Goal: Information Seeking & Learning: Learn about a topic

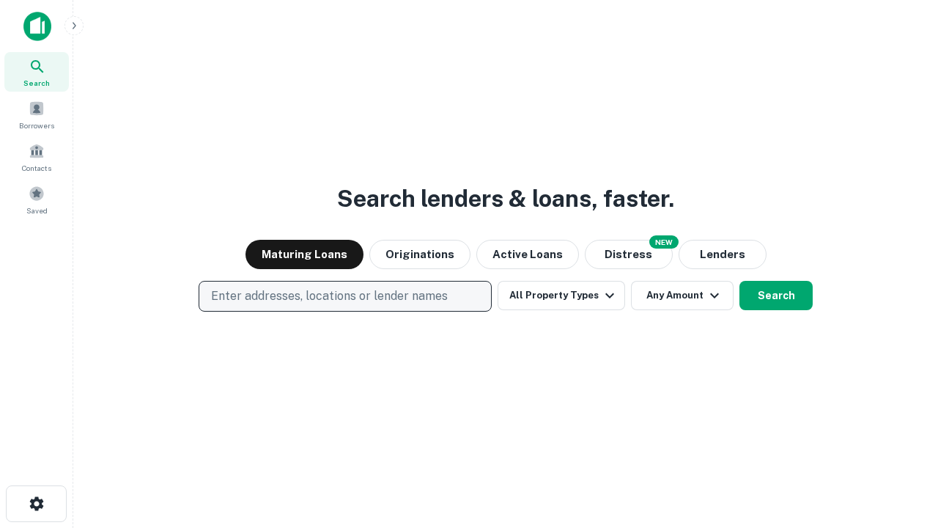
click at [345, 296] on p "Enter addresses, locations or lender names" at bounding box center [329, 296] width 237 height 18
type input "**********"
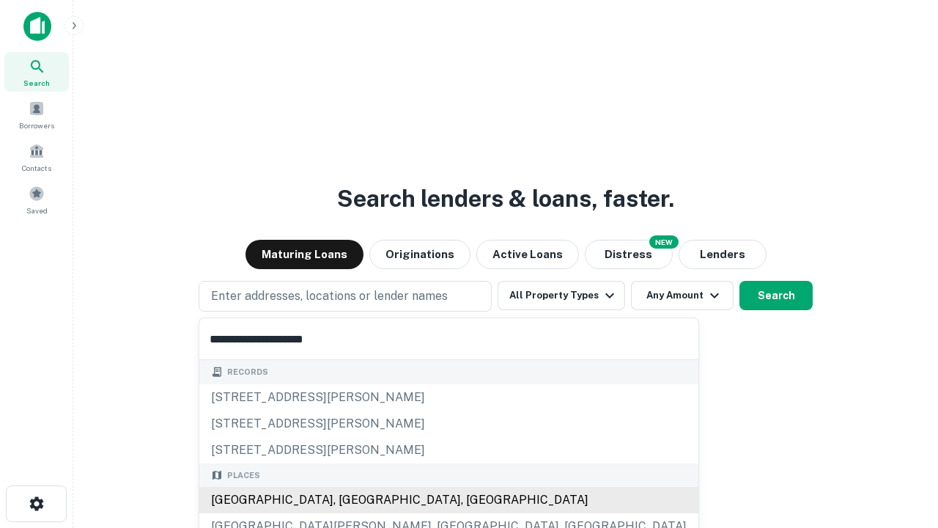
click at [350, 500] on div "[GEOGRAPHIC_DATA], [GEOGRAPHIC_DATA], [GEOGRAPHIC_DATA]" at bounding box center [448, 500] width 499 height 26
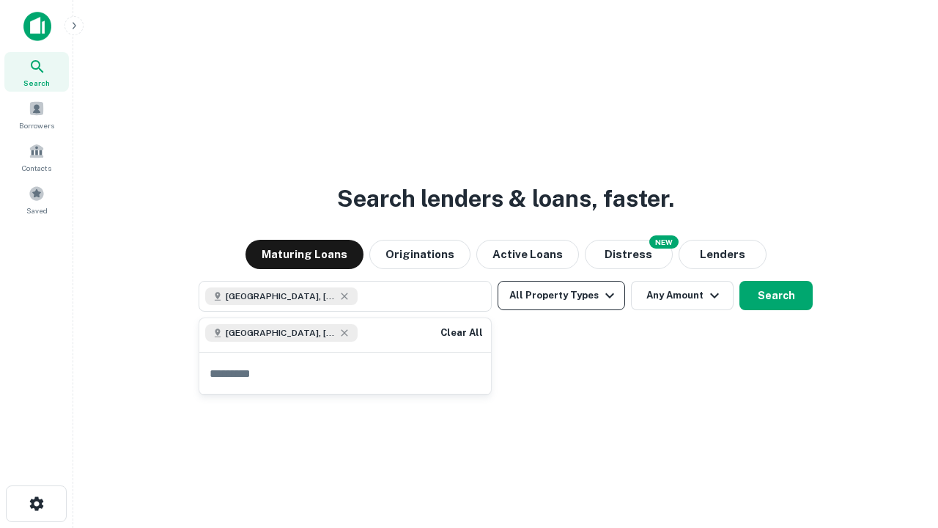
click at [562, 295] on button "All Property Types" at bounding box center [562, 295] width 128 height 29
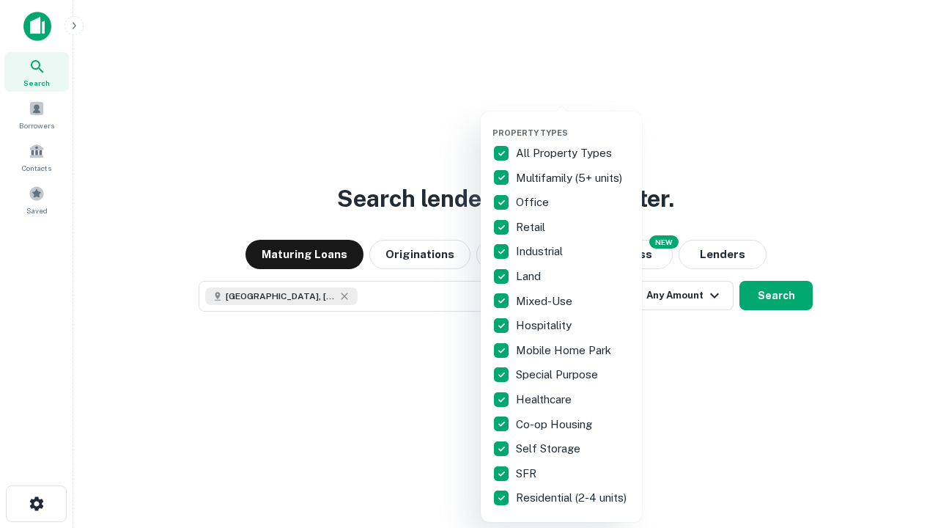
click at [573, 123] on button "button" at bounding box center [573, 123] width 161 height 1
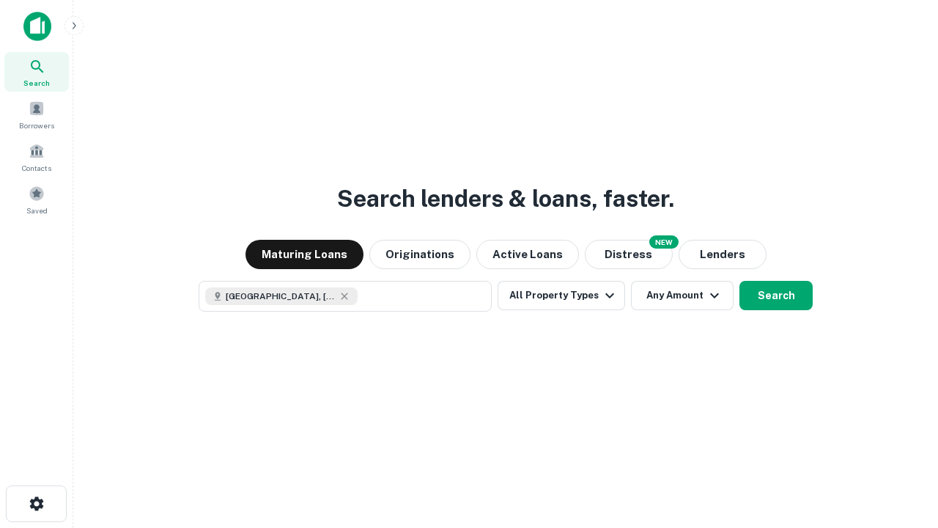
scroll to position [23, 0]
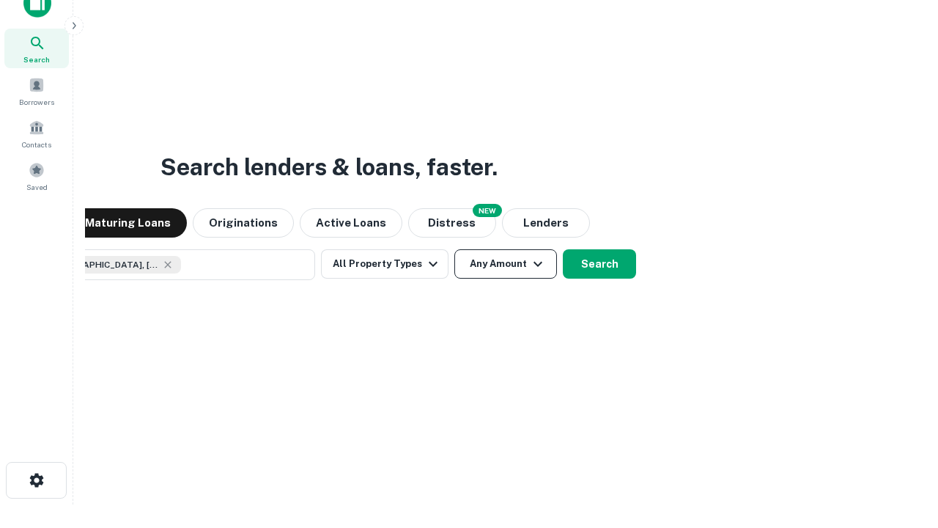
click at [455, 249] on button "Any Amount" at bounding box center [506, 263] width 103 height 29
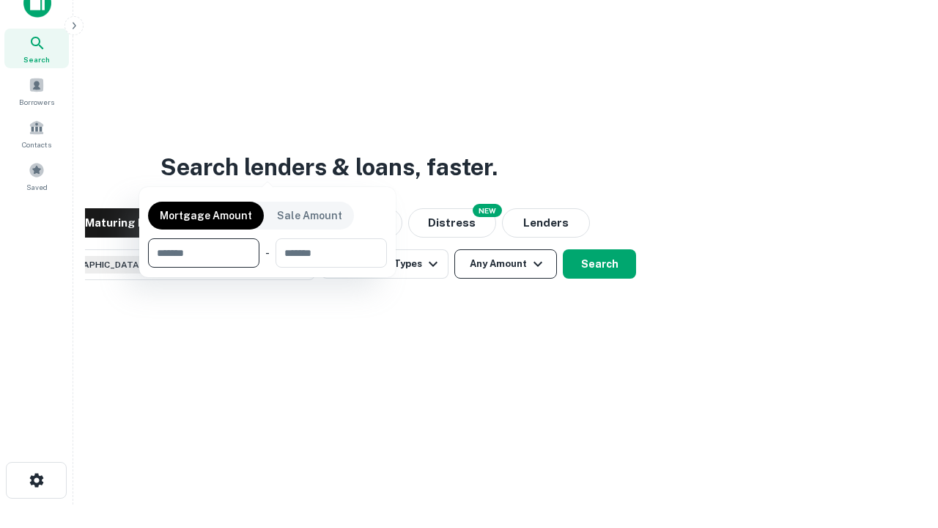
scroll to position [106, 415]
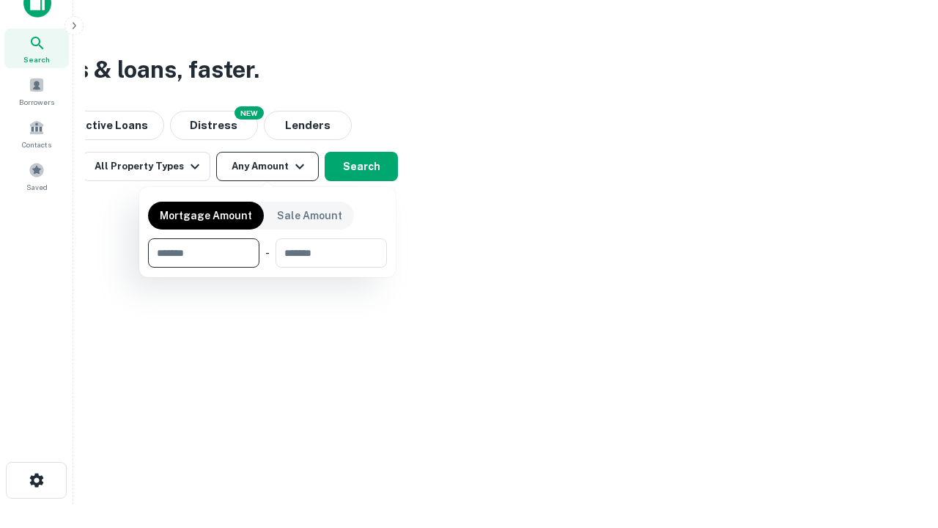
type input "*******"
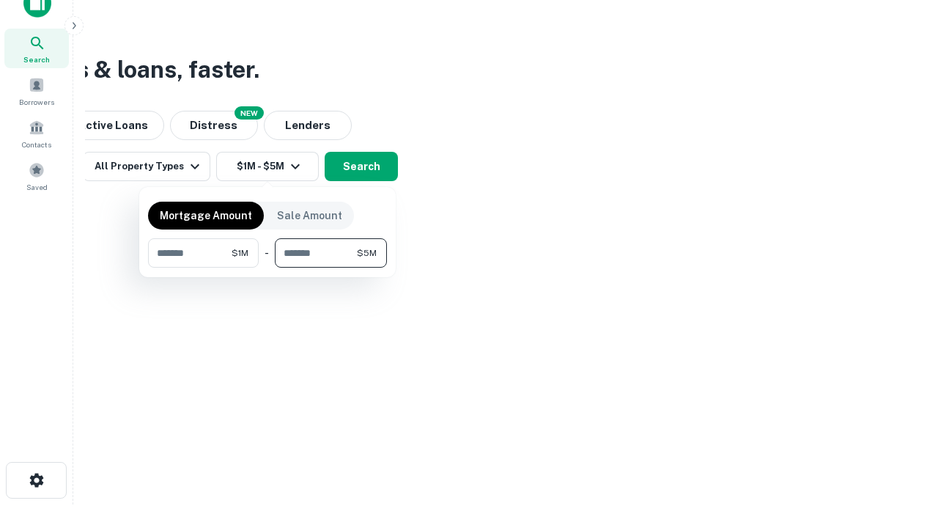
type input "*******"
click at [268, 268] on button "button" at bounding box center [267, 268] width 239 height 1
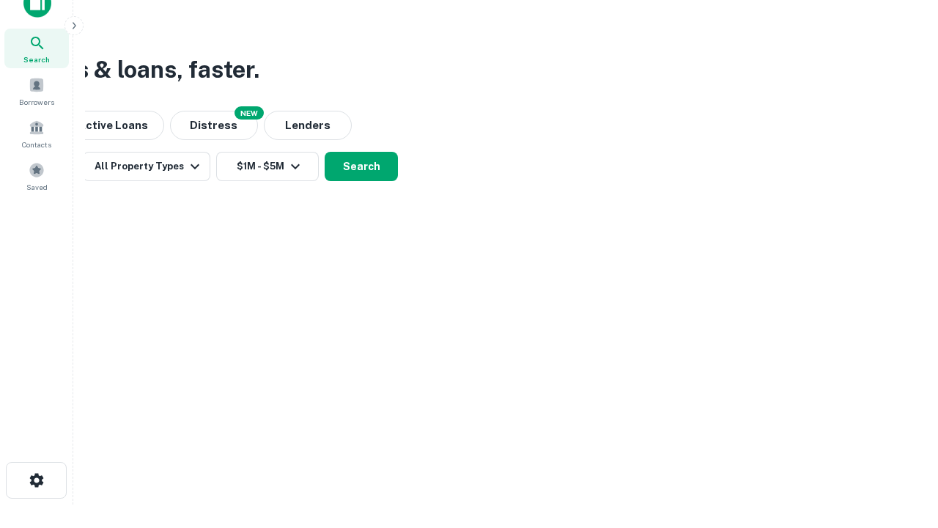
scroll to position [23, 0]
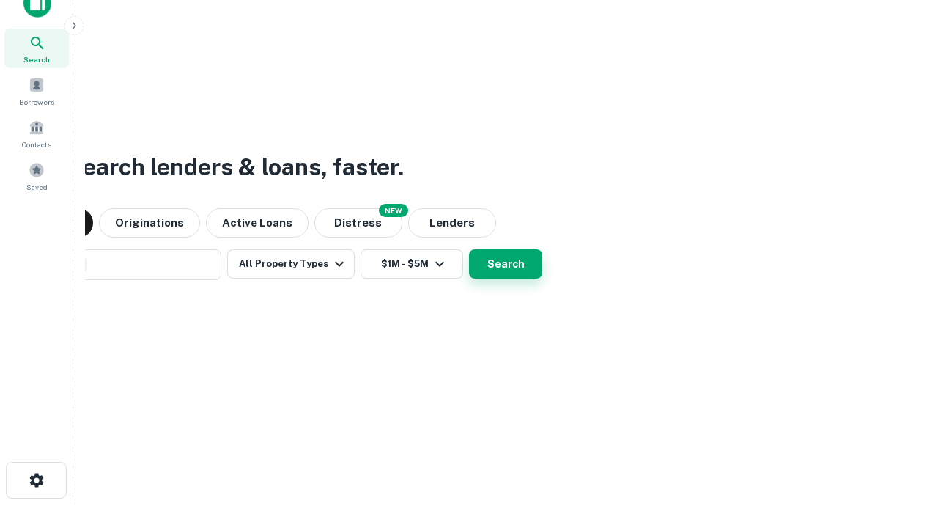
click at [469, 249] on button "Search" at bounding box center [505, 263] width 73 height 29
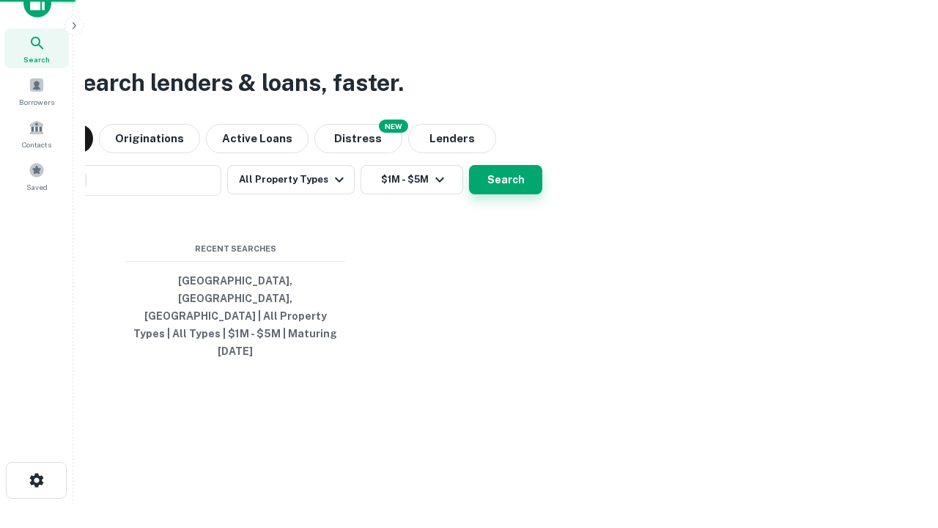
scroll to position [39, 415]
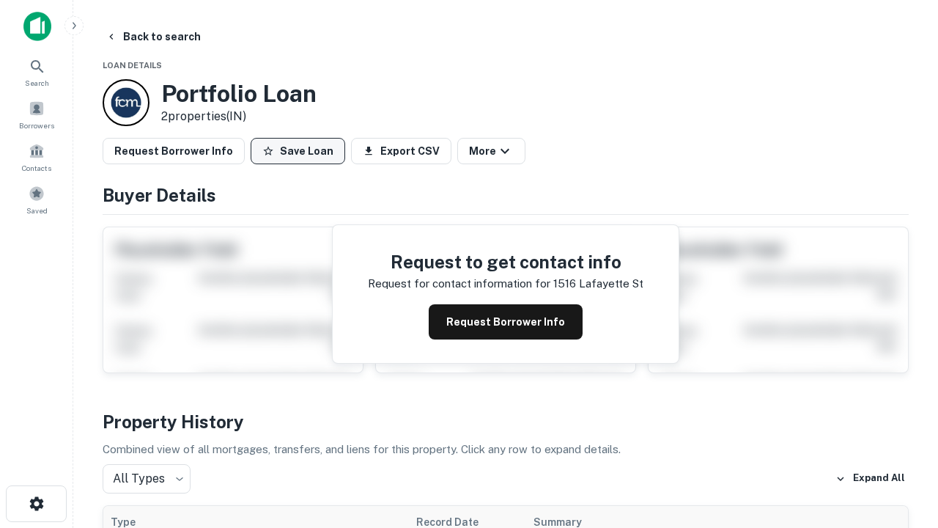
click at [298, 151] on button "Save Loan" at bounding box center [298, 151] width 95 height 26
click at [301, 151] on button "Save Loan" at bounding box center [298, 151] width 95 height 26
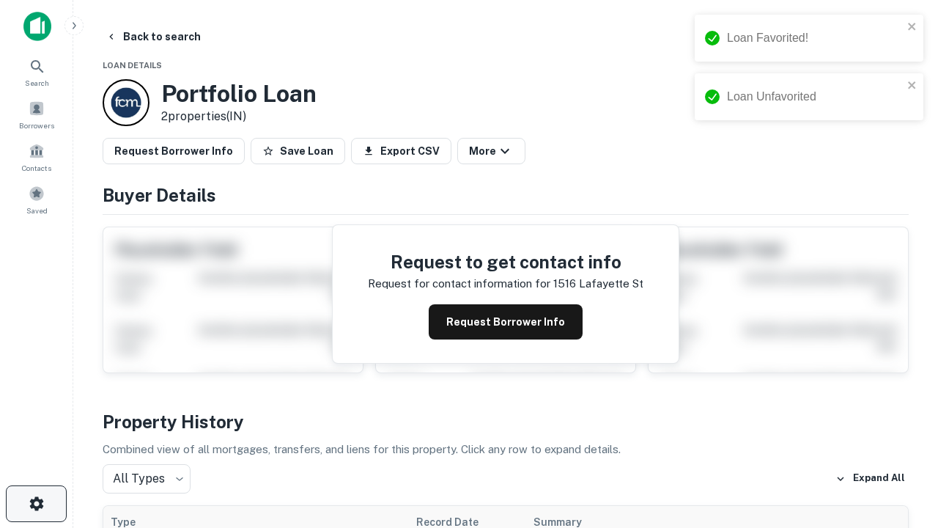
click at [36, 504] on icon "button" at bounding box center [37, 504] width 18 height 18
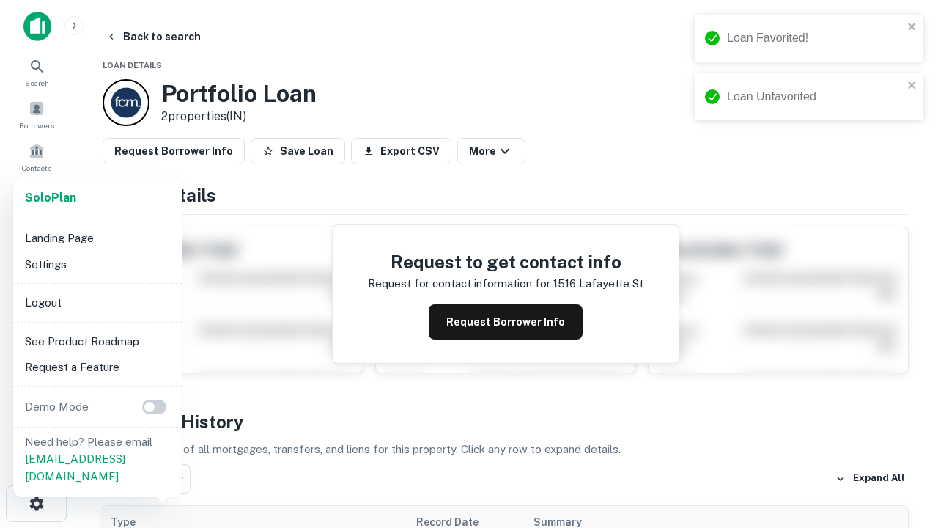
click at [97, 302] on li "Logout" at bounding box center [97, 303] width 157 height 26
